Goal: Transaction & Acquisition: Purchase product/service

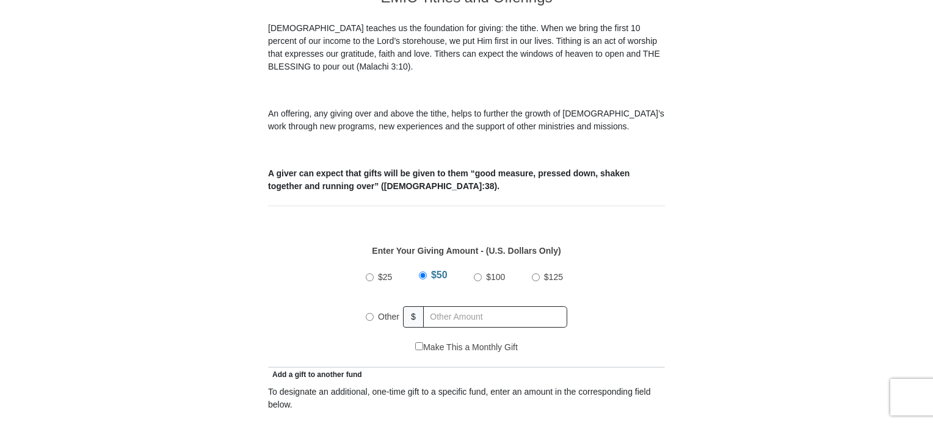
scroll to position [366, 0]
click at [370, 313] on input "Other" at bounding box center [370, 317] width 8 height 8
radio input "true"
click at [439, 306] on input "text" at bounding box center [497, 316] width 140 height 21
type input "215.00"
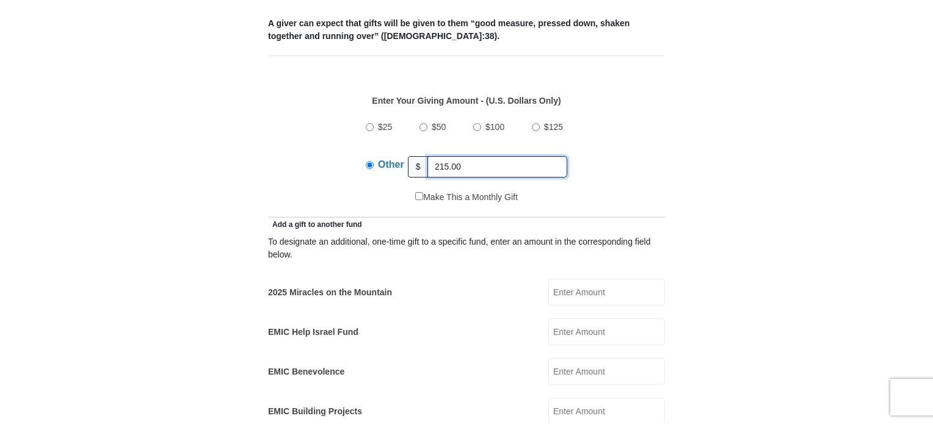
scroll to position [549, 0]
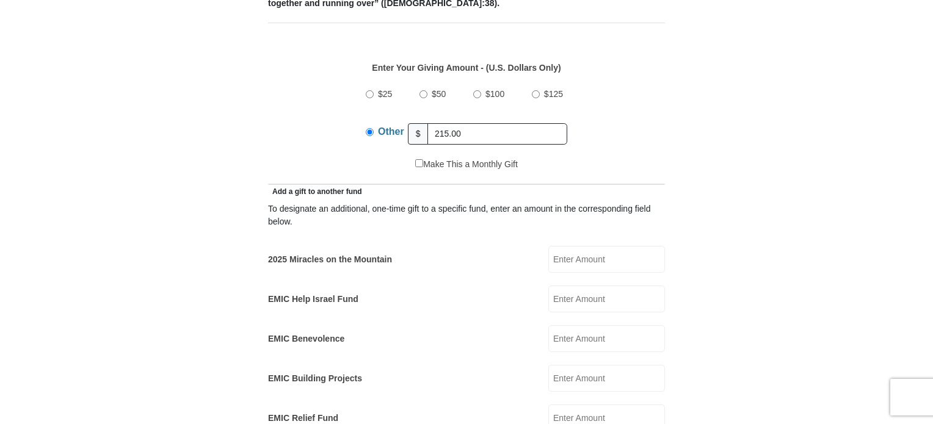
click at [554, 246] on input "2025 Miracles on the Mountain" at bounding box center [606, 259] width 117 height 27
type input "15.00"
click at [557, 286] on input "EMIC Help Israel Fund" at bounding box center [606, 299] width 117 height 27
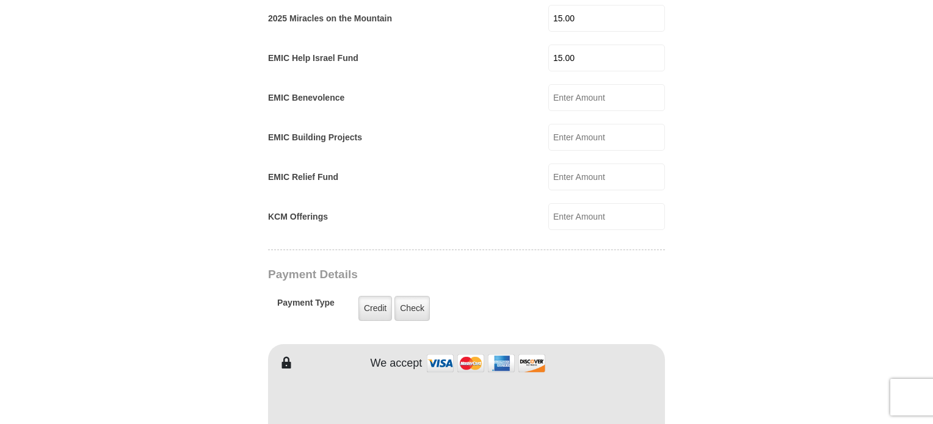
scroll to position [794, 0]
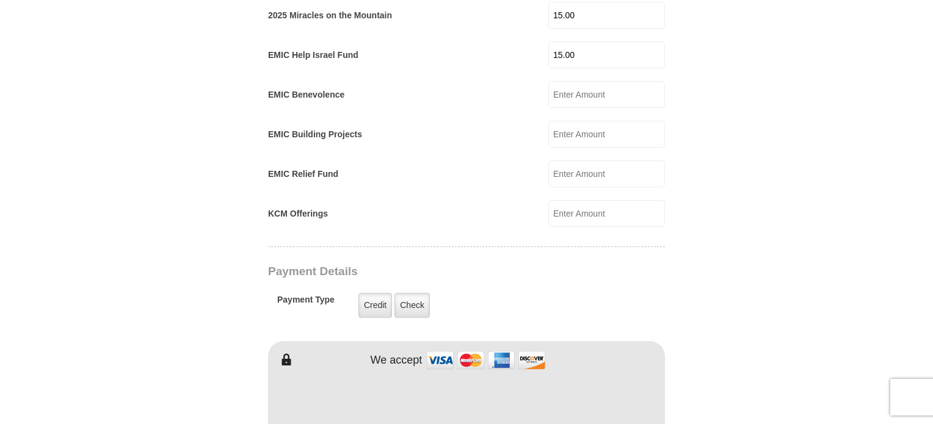
type input "15.00"
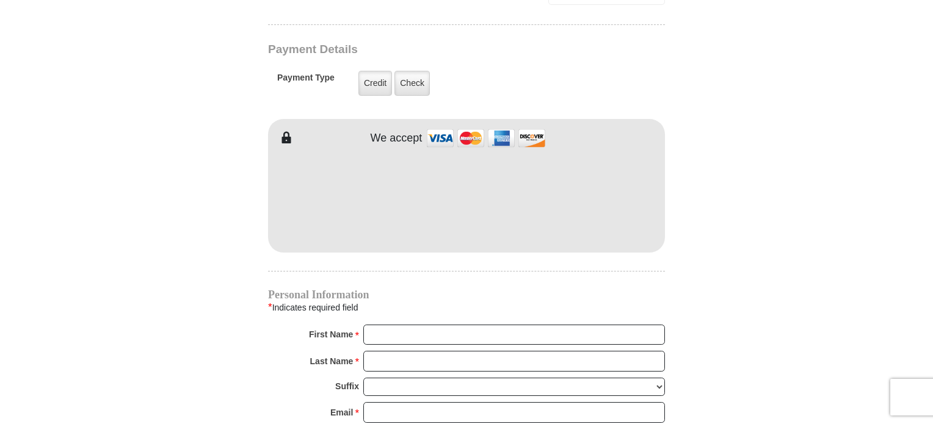
scroll to position [1038, 0]
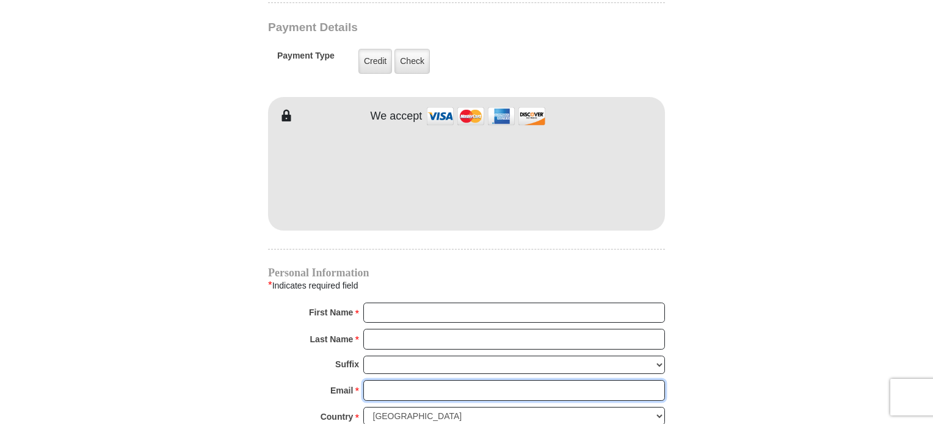
click at [394, 380] on input "Email *" at bounding box center [514, 390] width 302 height 21
type input "[EMAIL_ADDRESS][DOMAIN_NAME]"
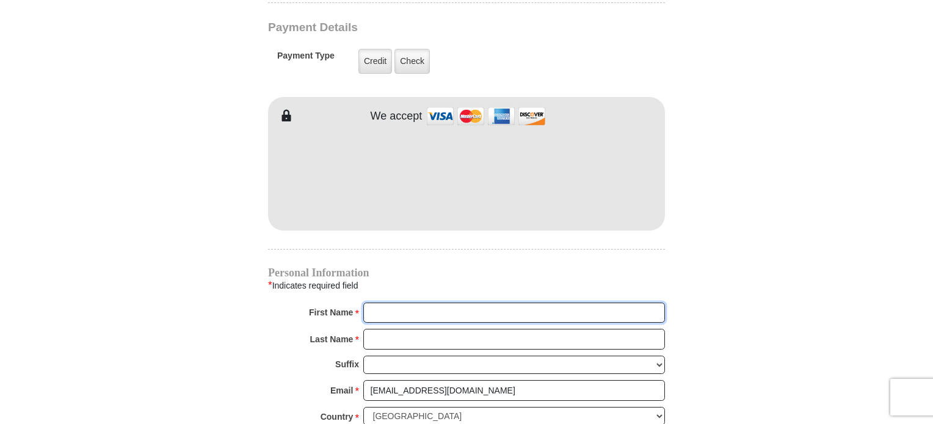
type input "[PERSON_NAME]"
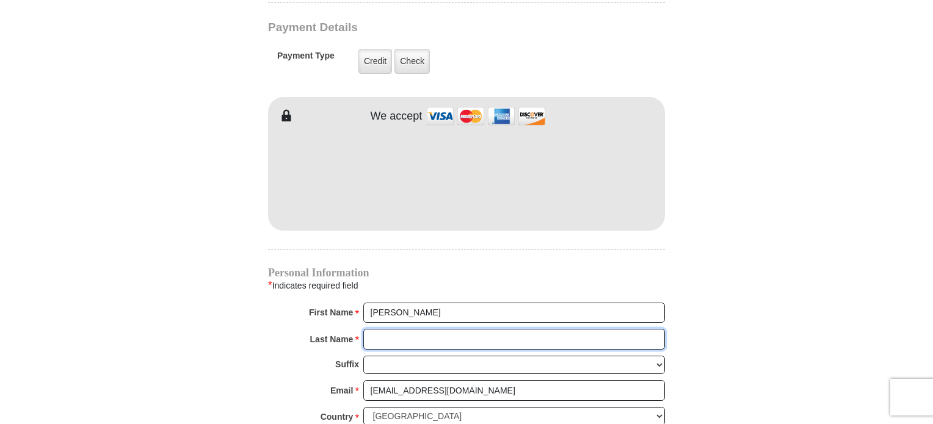
type input "[PERSON_NAME]"
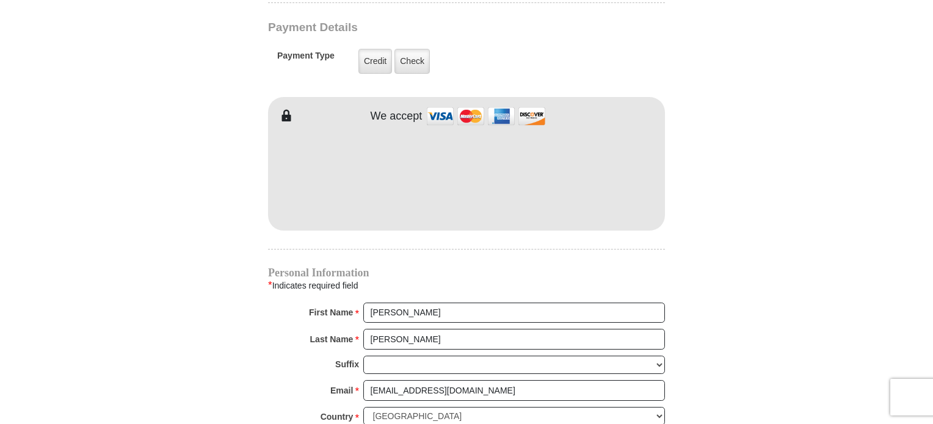
type input "[STREET_ADDRESS]"
type input "Brainerd"
select select "MN"
type input "56401"
type input "2183161525"
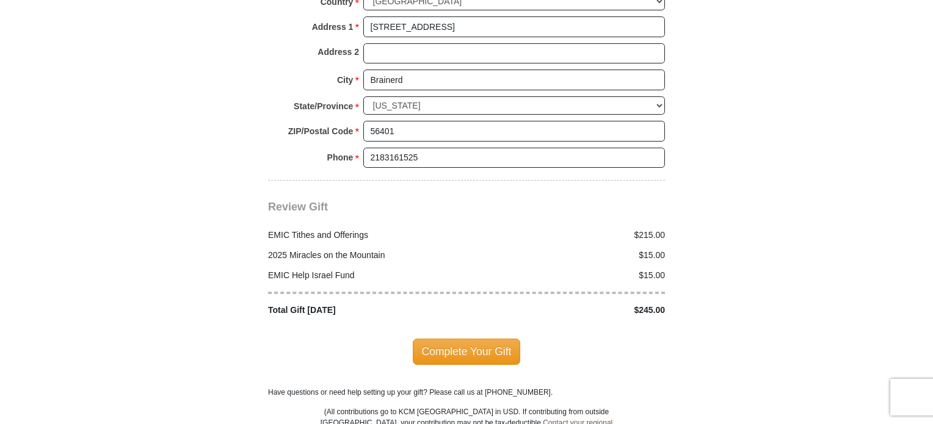
scroll to position [1526, 0]
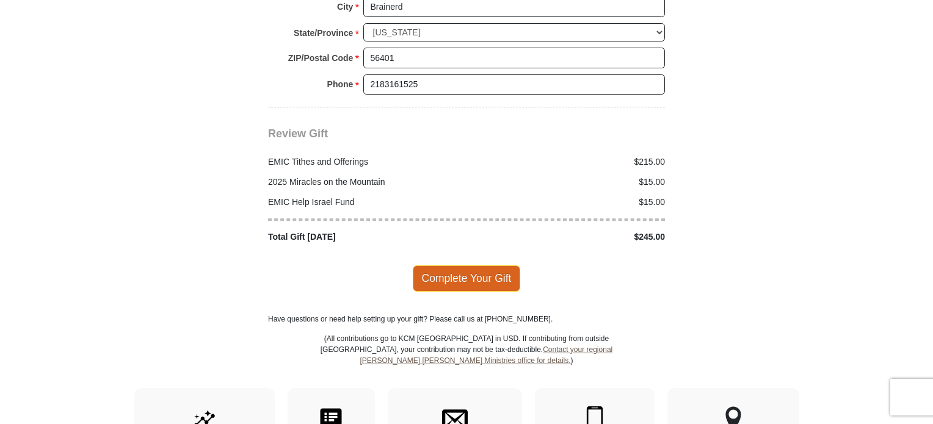
click at [441, 266] on span "Complete Your Gift" at bounding box center [467, 279] width 108 height 26
